Goal: Find specific fact: Locate a discrete piece of known information

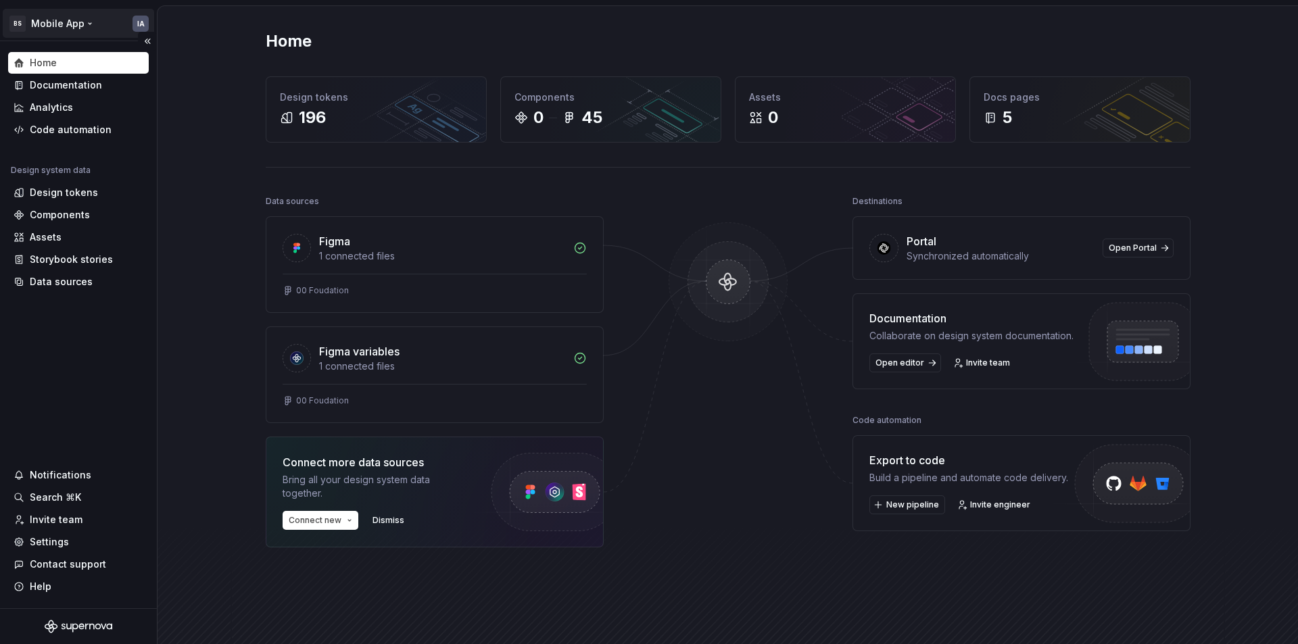
click at [64, 26] on html "BS Mobile App IA Home Documentation Analytics Code automation Design system dat…" at bounding box center [649, 322] width 1298 height 644
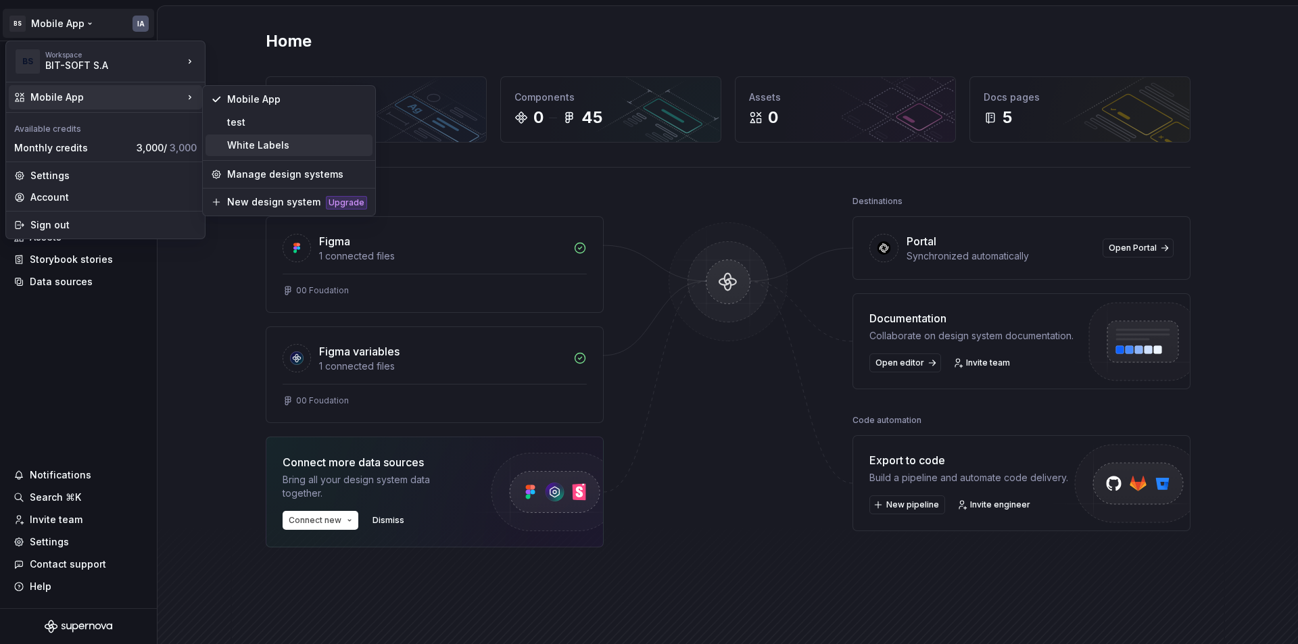
click at [272, 143] on div "White Labels" at bounding box center [297, 146] width 140 height 14
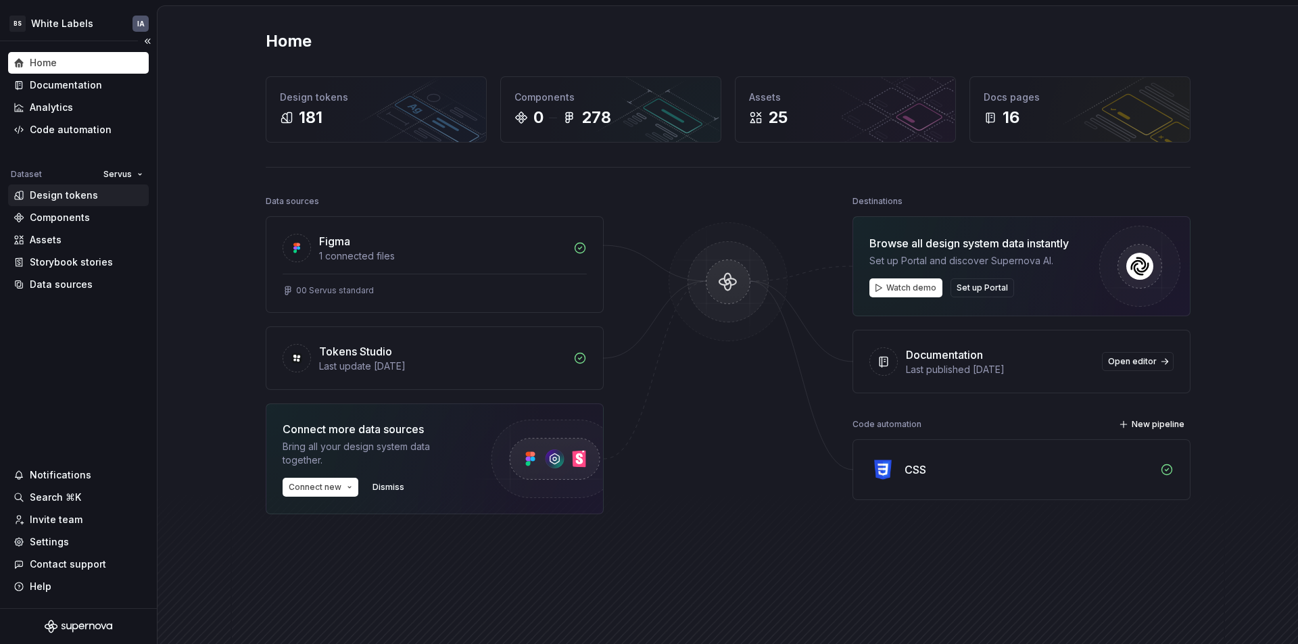
click at [78, 193] on div "Design tokens" at bounding box center [64, 196] width 68 height 14
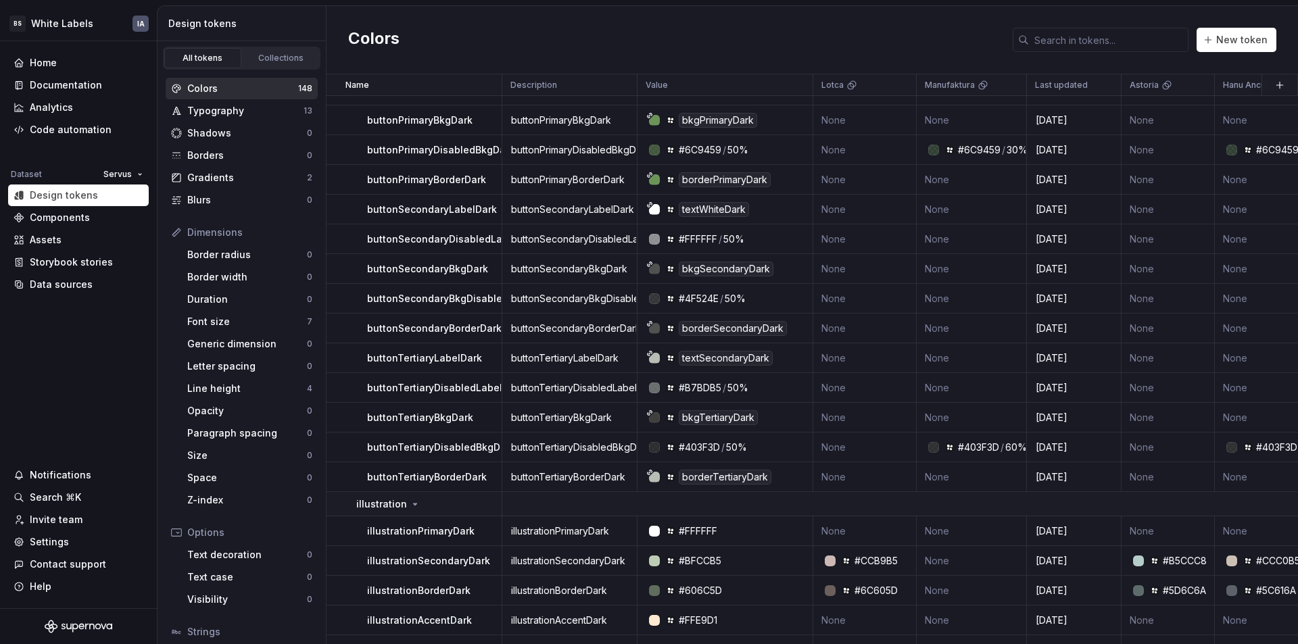
scroll to position [1217, 0]
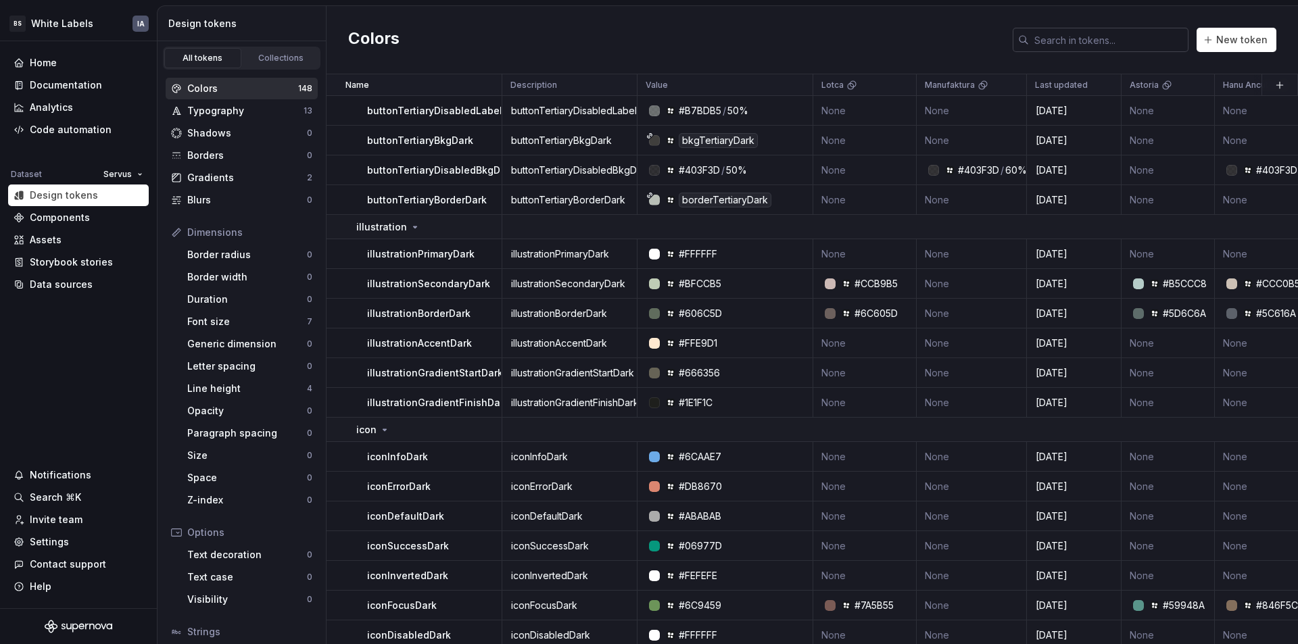
click at [1118, 39] on input "text" at bounding box center [1109, 40] width 160 height 24
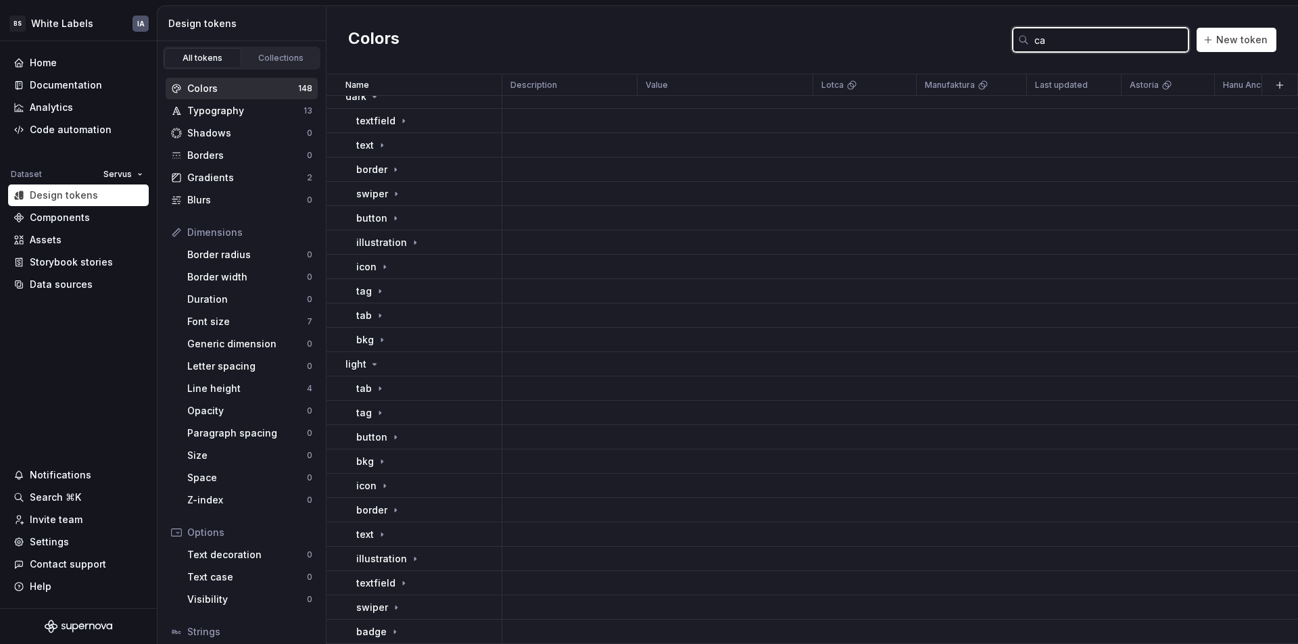
scroll to position [0, 0]
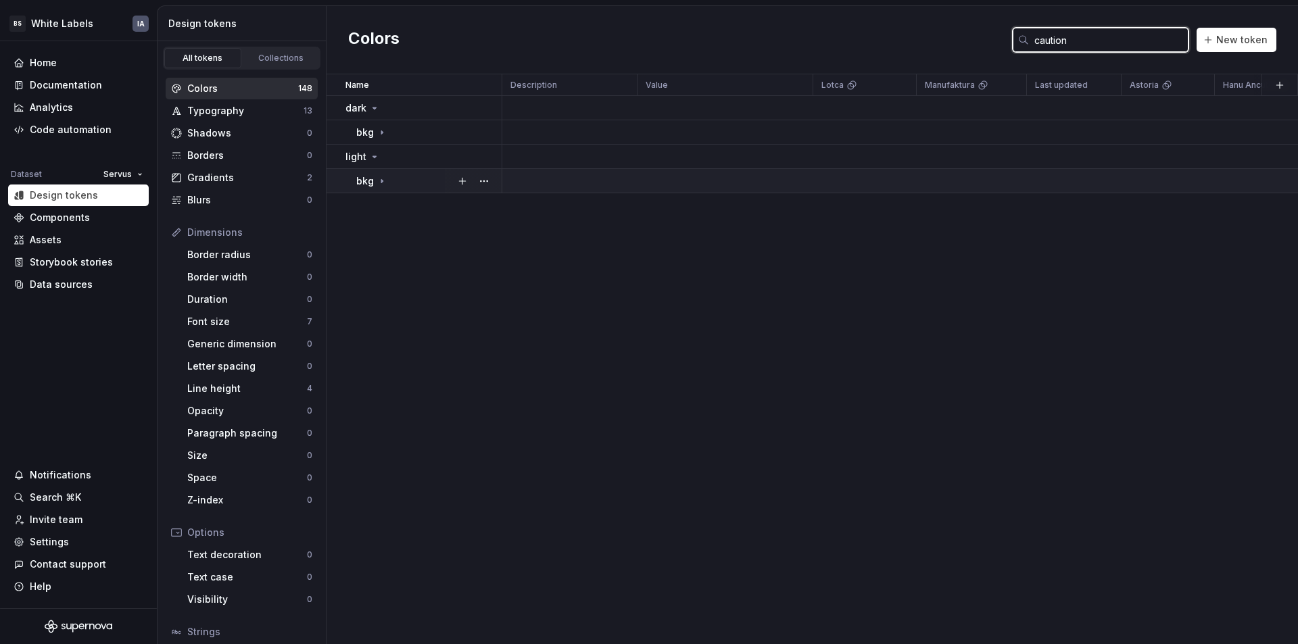
type input "caution"
click at [378, 180] on icon at bounding box center [382, 181] width 11 height 11
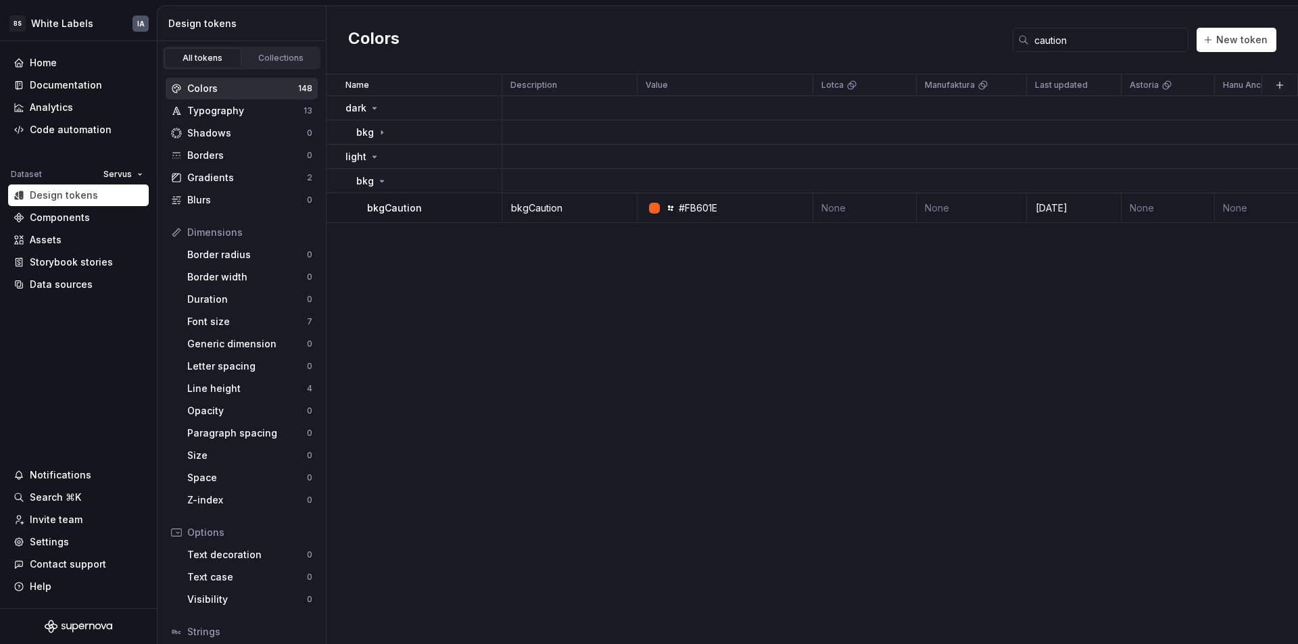
click at [733, 279] on div "Name Description Value Lotca Manufaktura Last updated Astoria Hanu Ancutei Goss…" at bounding box center [812, 359] width 971 height 570
click at [698, 205] on div "#FB601E" at bounding box center [698, 208] width 39 height 14
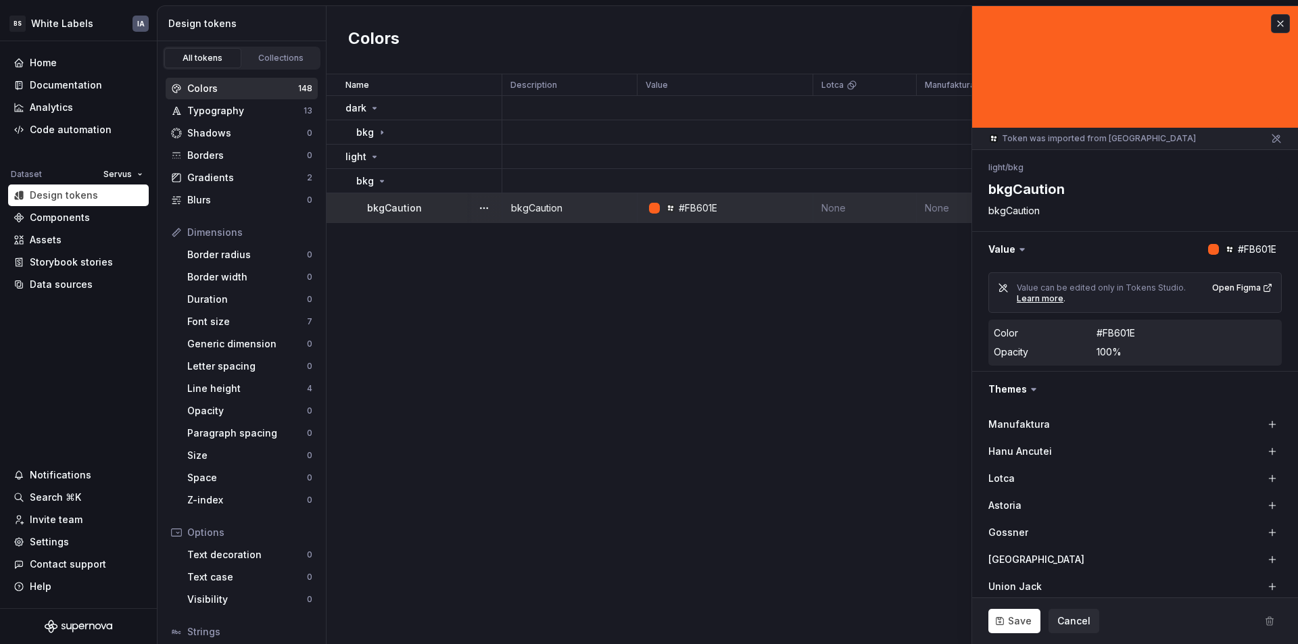
click at [1115, 331] on div "#FB601E" at bounding box center [1116, 334] width 39 height 14
copy div "FB601E"
type textarea "*"
